Goal: Information Seeking & Learning: Learn about a topic

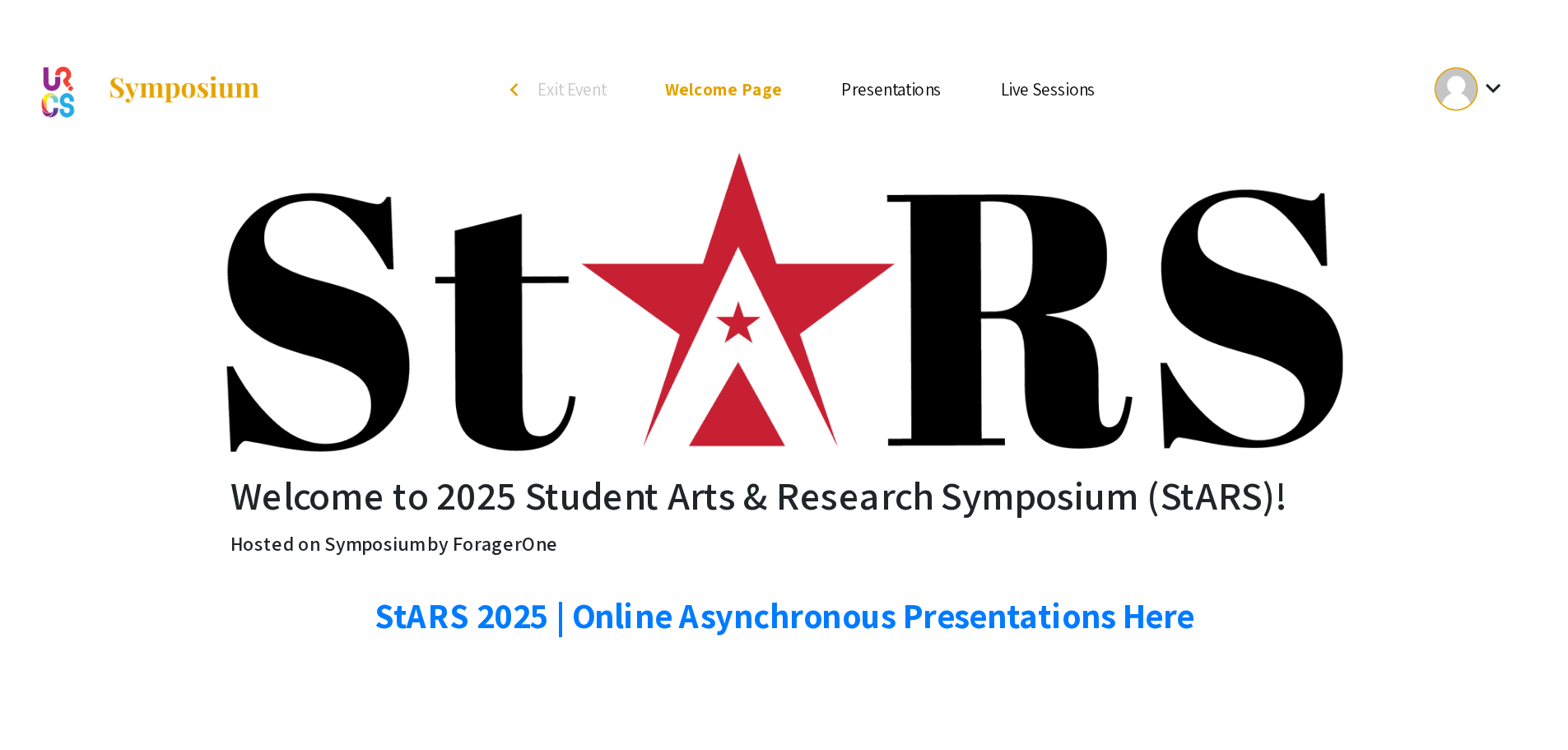
scroll to position [165, 0]
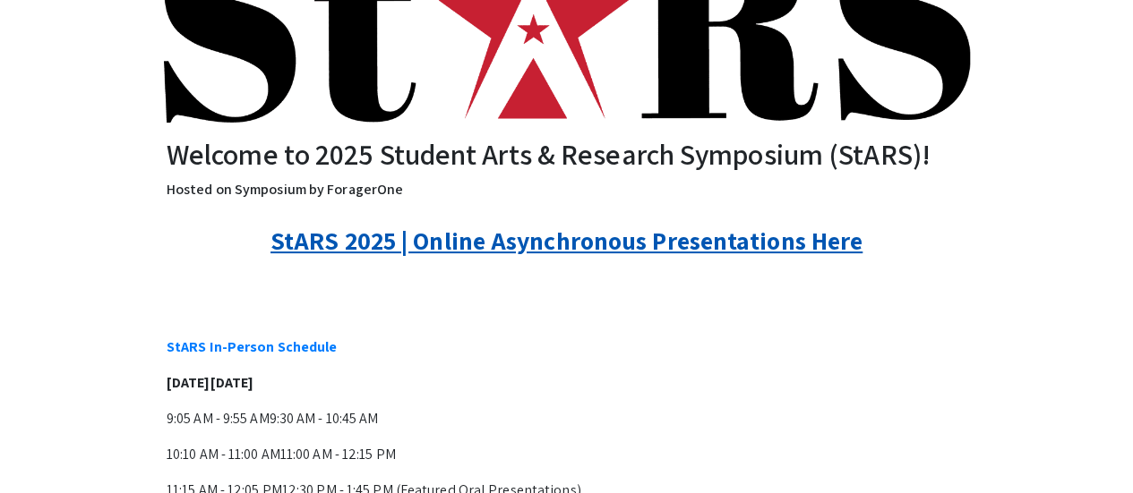
click at [609, 239] on link "StARS 2025 | Online Asynchronous Presentations Here" at bounding box center [566, 240] width 592 height 33
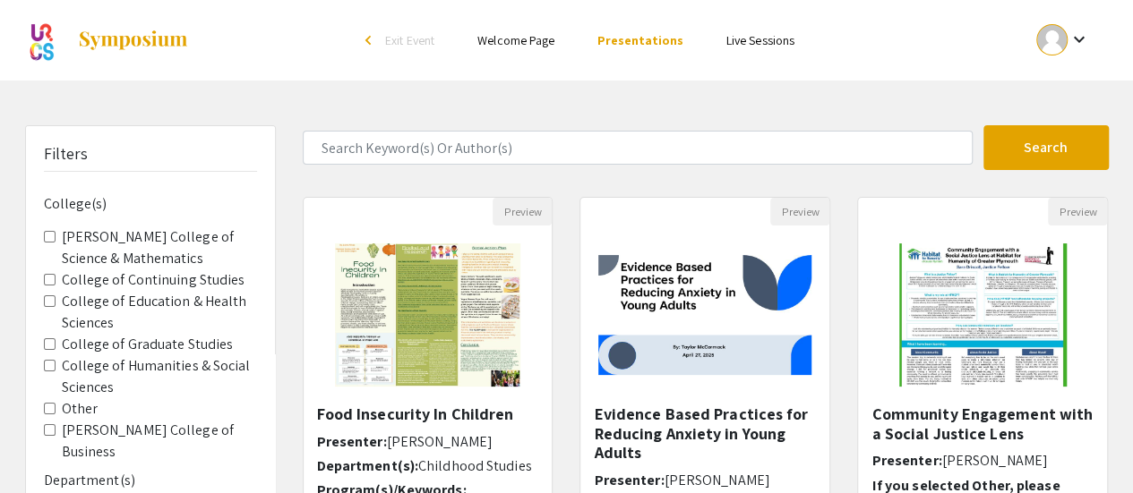
scroll to position [90, 0]
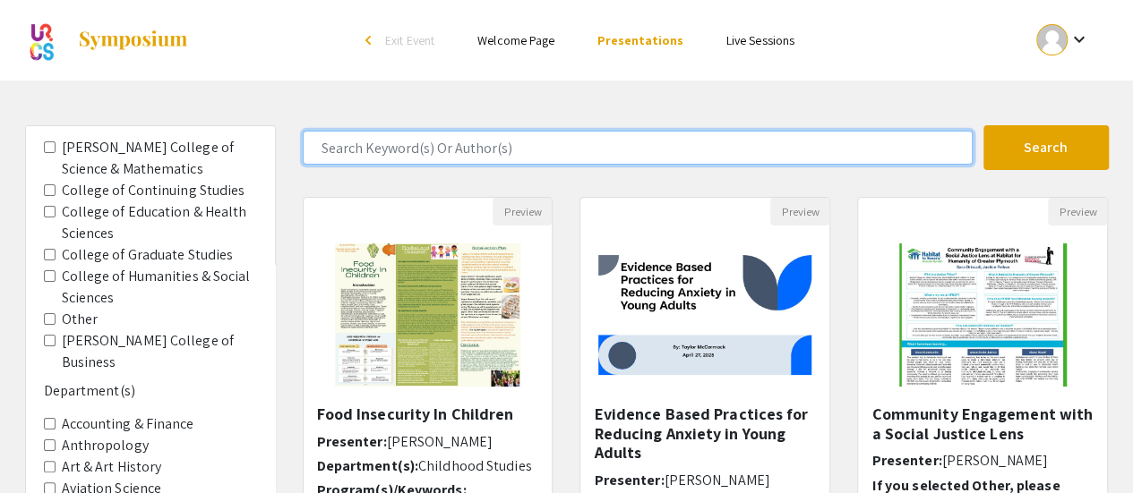
click at [367, 158] on input "Search Keyword(s) Or Author(s)" at bounding box center [638, 148] width 670 height 34
type input "restante"
click at [983, 125] on button "Search" at bounding box center [1045, 147] width 125 height 45
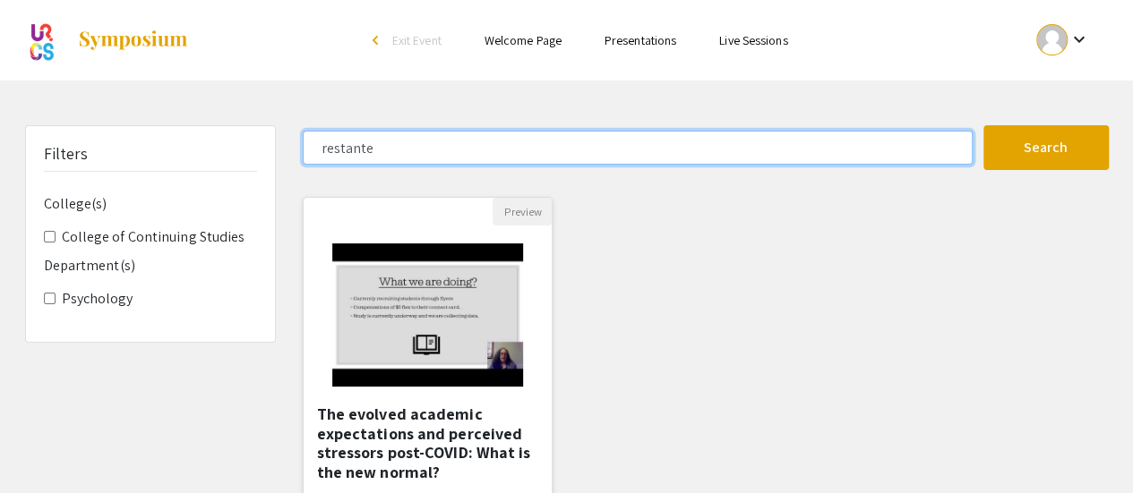
scroll to position [269, 0]
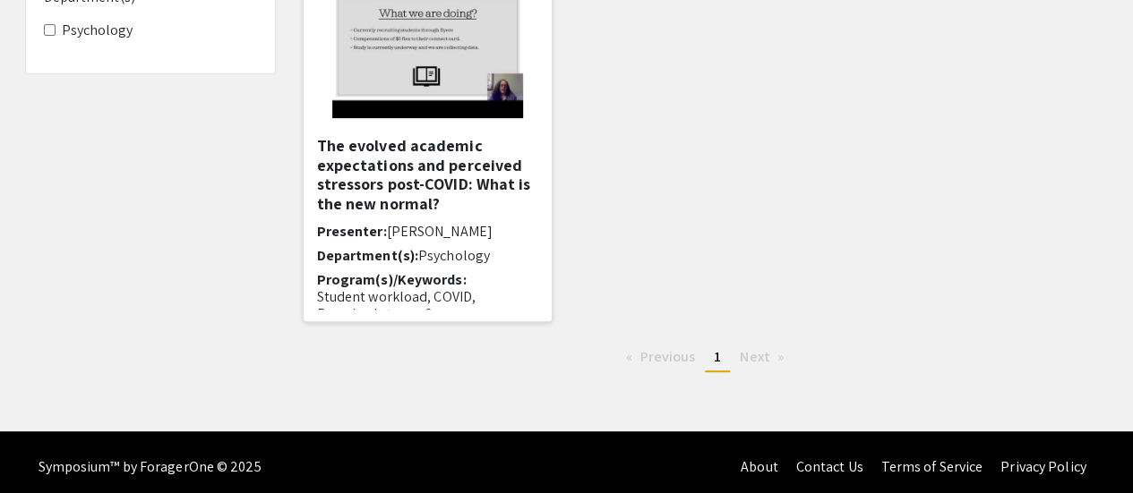
click at [462, 164] on h5 "The evolved academic expectations and perceived stressors post-COVID: What is t…" at bounding box center [428, 174] width 222 height 77
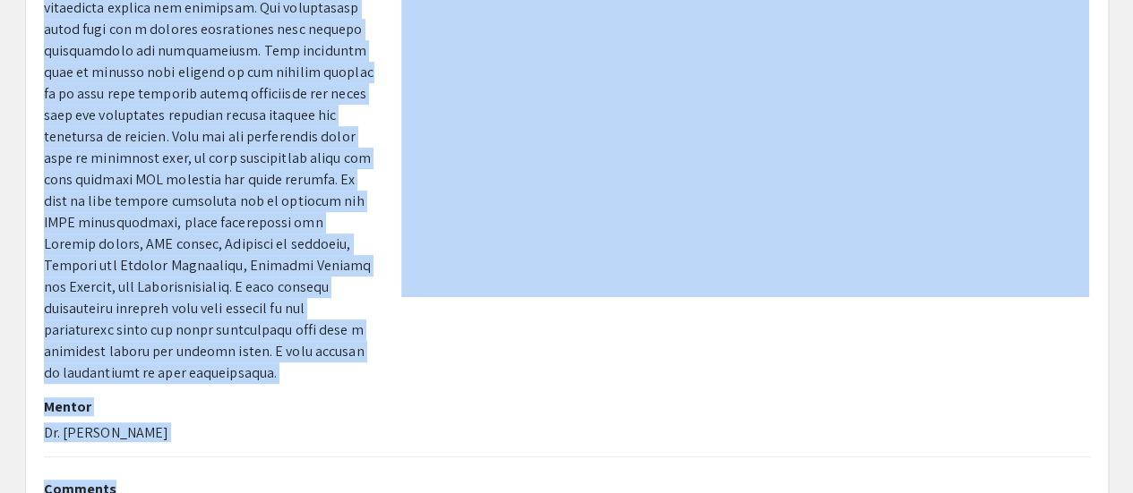
scroll to position [190, 0]
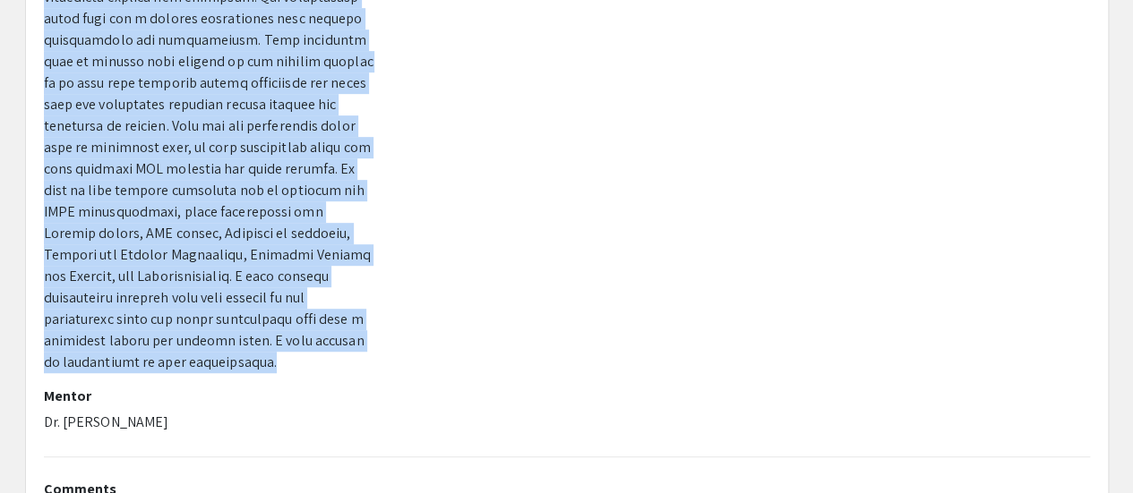
drag, startPoint x: 45, startPoint y: 227, endPoint x: 140, endPoint y: 362, distance: 164.5
click at [140, 362] on p at bounding box center [209, 104] width 330 height 537
copy span "The post-COVID shift to a new normal has students back in face-to-face classes.…"
